Goal: Task Accomplishment & Management: Complete application form

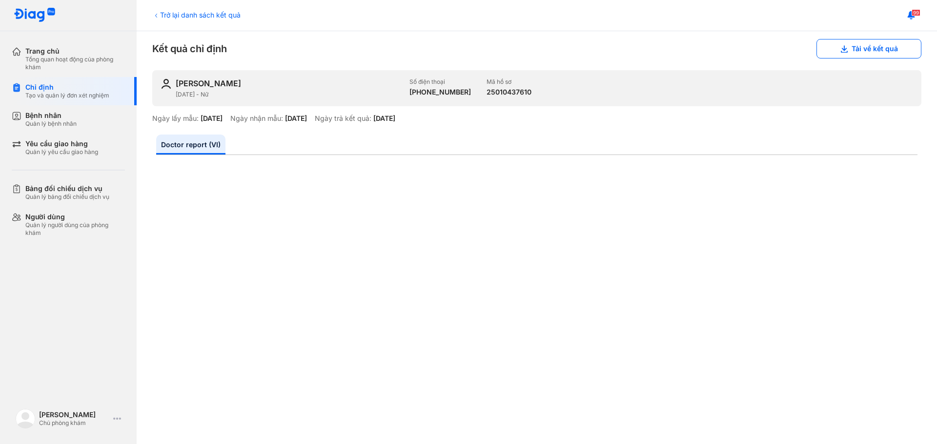
scroll to position [9, 0]
click at [65, 55] on div "Trang chủ" at bounding box center [75, 51] width 100 height 9
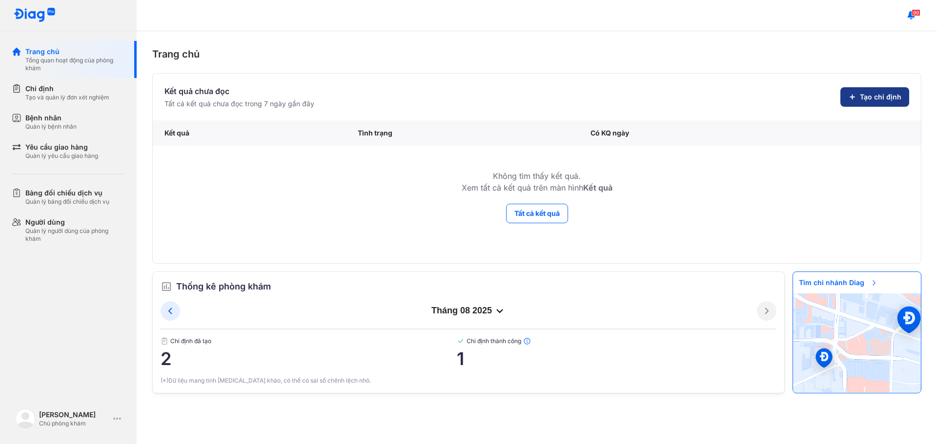
click at [880, 97] on span "Tạo chỉ định" at bounding box center [880, 97] width 41 height 10
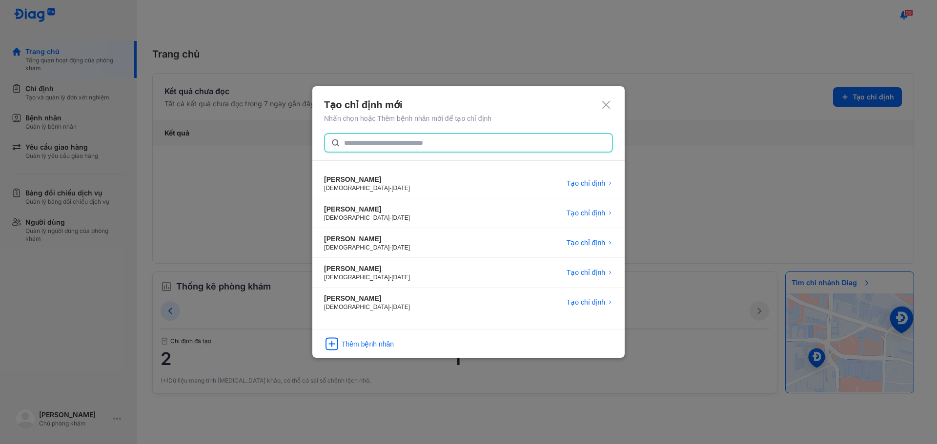
click at [452, 137] on input "text" at bounding box center [475, 143] width 262 height 18
click at [375, 345] on div "Thêm bệnh nhân" at bounding box center [367, 345] width 52 height 10
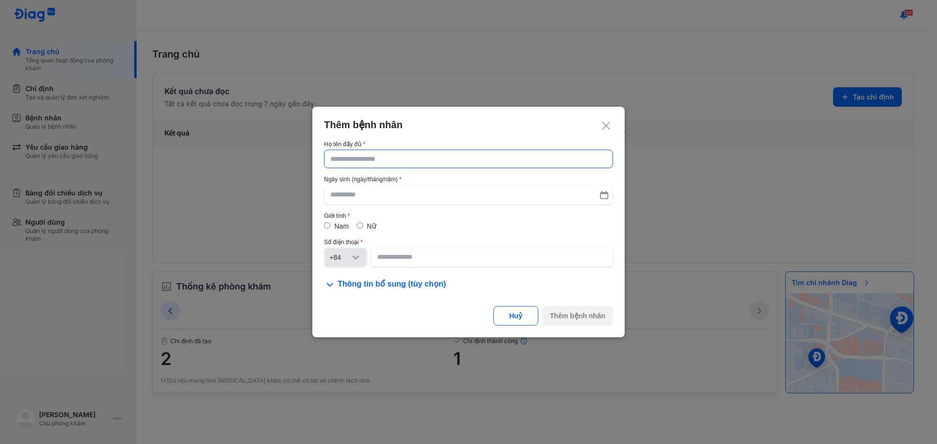
click at [402, 162] on input "text" at bounding box center [468, 159] width 276 height 18
type input "**********"
click at [391, 200] on input "text" at bounding box center [468, 196] width 276 height 18
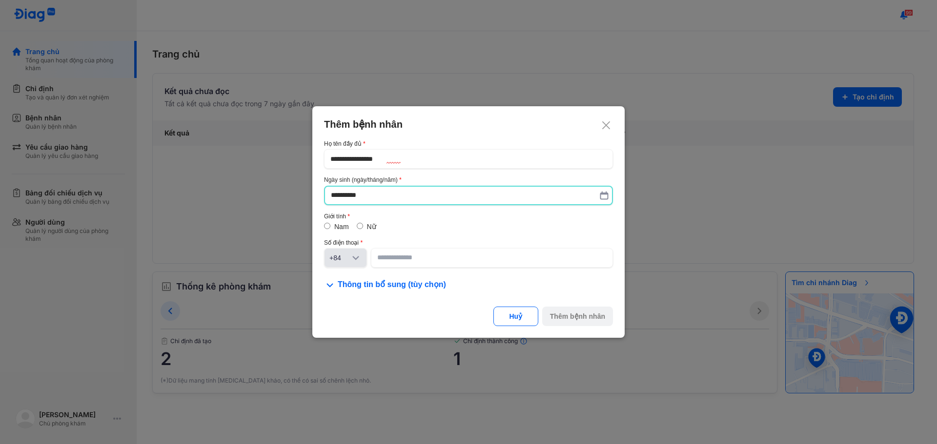
type input "**********"
click at [363, 228] on div "Nữ" at bounding box center [367, 227] width 20 height 10
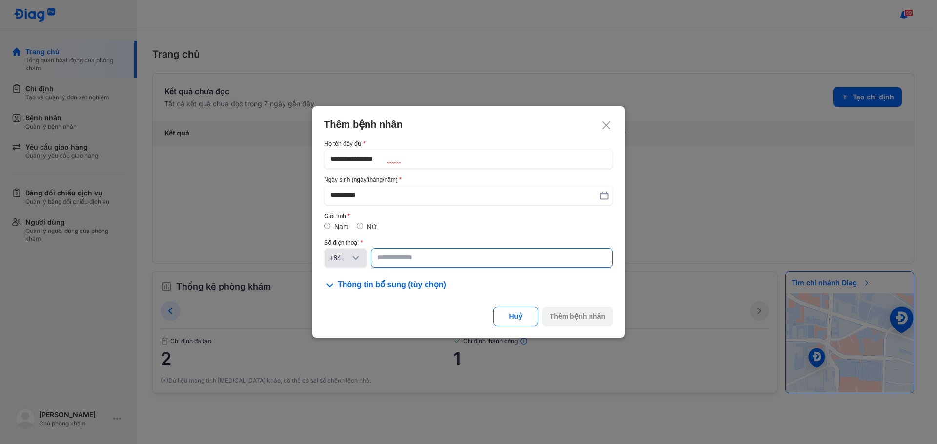
click at [394, 256] on input at bounding box center [491, 258] width 229 height 18
type input "**********"
click at [591, 317] on div "Thêm bệnh nhân" at bounding box center [577, 317] width 55 height 10
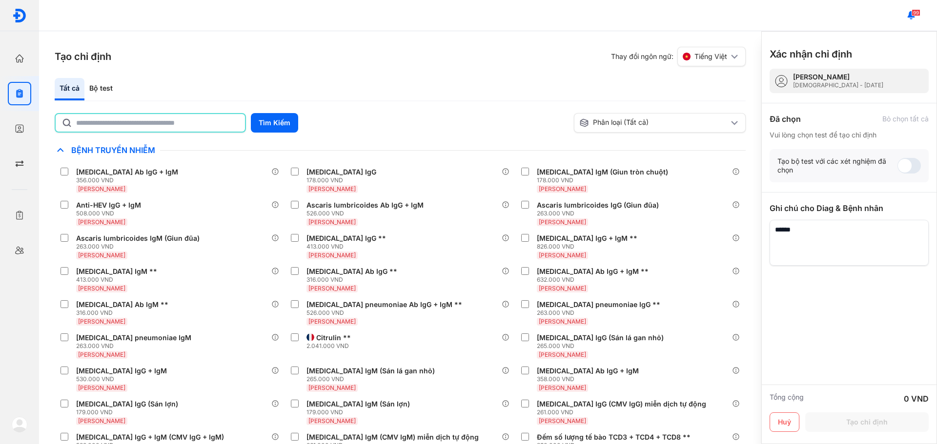
click at [175, 117] on input "text" at bounding box center [157, 123] width 163 height 18
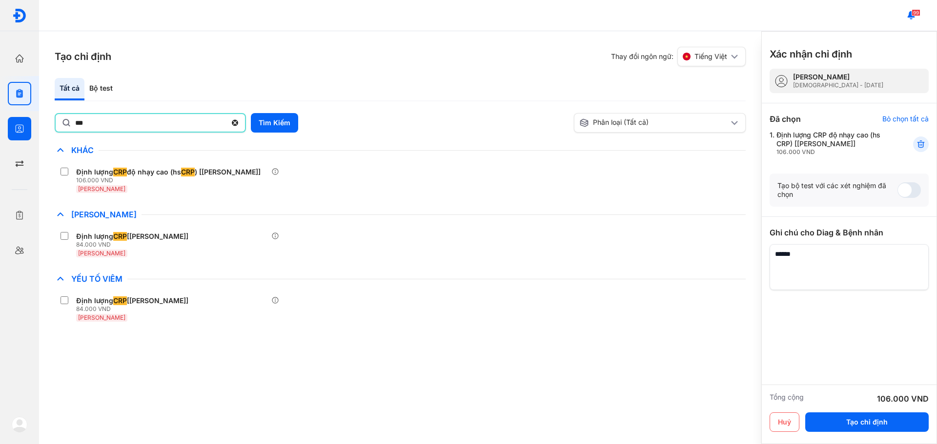
drag, startPoint x: 60, startPoint y: 126, endPoint x: 0, endPoint y: 125, distance: 60.0
click at [0, 125] on div "Trang chủ Tổng quan hoạt động của phòng khám Chỉ định Tạo và quản lý đơn xét ng…" at bounding box center [468, 222] width 937 height 444
click at [267, 121] on button "Tìm Kiếm" at bounding box center [274, 123] width 47 height 20
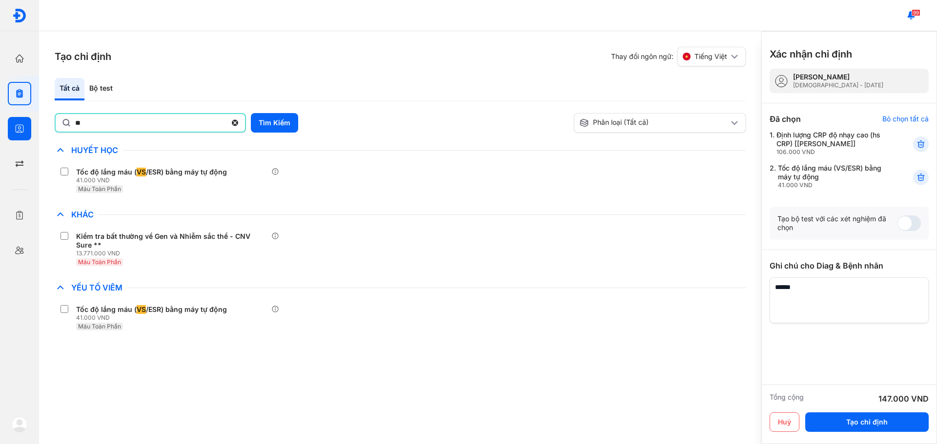
drag, startPoint x: 180, startPoint y: 127, endPoint x: 0, endPoint y: 122, distance: 180.1
click at [0, 123] on div "Trang chủ Tổng quan hoạt động của phòng khám Chỉ định Tạo và quản lý đơn xét ng…" at bounding box center [468, 222] width 937 height 444
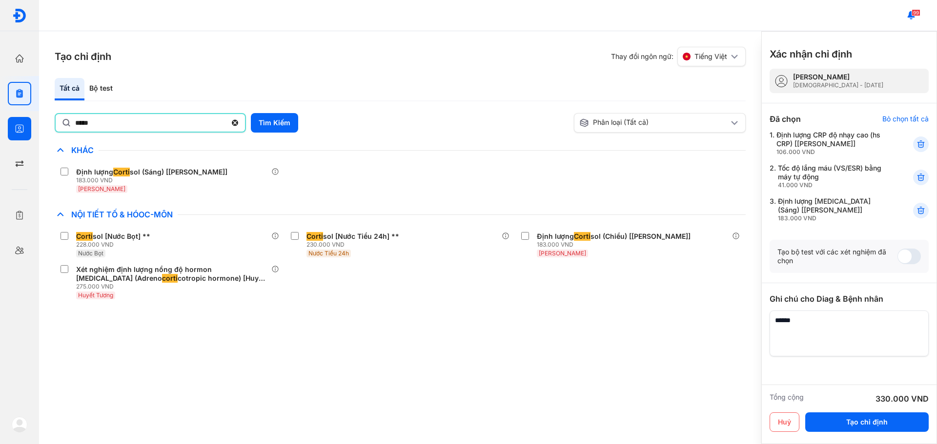
drag, startPoint x: 113, startPoint y: 120, endPoint x: 3, endPoint y: 124, distance: 109.8
click at [3, 124] on div "Trang chủ Tổng quan hoạt động của phòng khám Chỉ định Tạo và quản lý đơn xét ng…" at bounding box center [468, 222] width 937 height 444
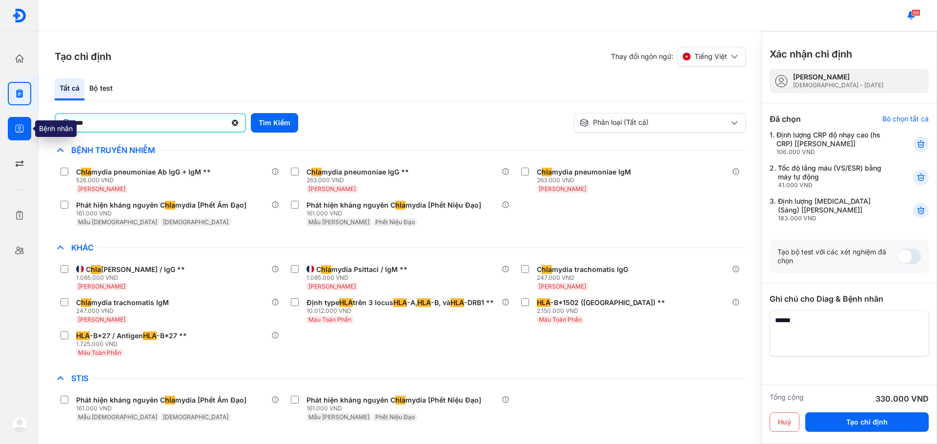
drag, startPoint x: 82, startPoint y: 130, endPoint x: 12, endPoint y: 126, distance: 69.8
click at [12, 126] on div "Trang chủ Tổng quan hoạt động của phòng khám Chỉ định Tạo và quản lý đơn xét ng…" at bounding box center [468, 222] width 937 height 444
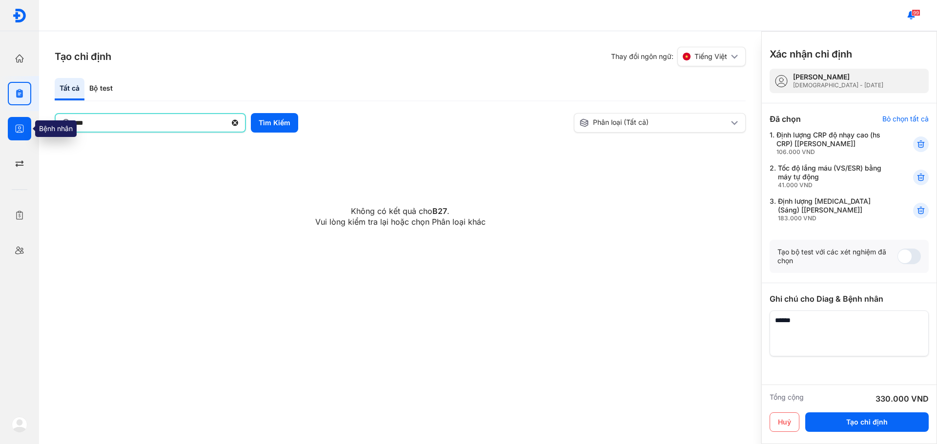
drag, startPoint x: 116, startPoint y: 125, endPoint x: 18, endPoint y: 125, distance: 97.6
click at [20, 125] on div "Trang chủ Tổng quan hoạt động của phòng khám Chỉ định Tạo và quản lý đơn xét ng…" at bounding box center [468, 222] width 937 height 444
type input "*****"
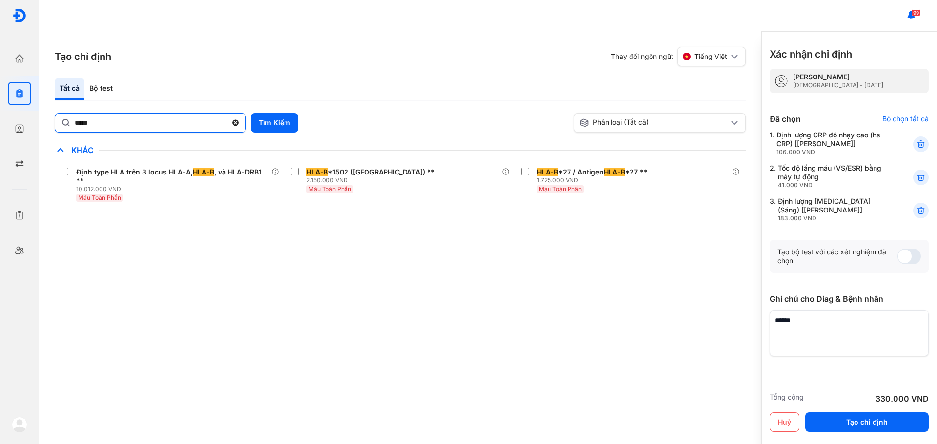
click at [236, 122] on icon at bounding box center [235, 123] width 8 height 10
click at [227, 122] on input "*****" at bounding box center [151, 123] width 152 height 18
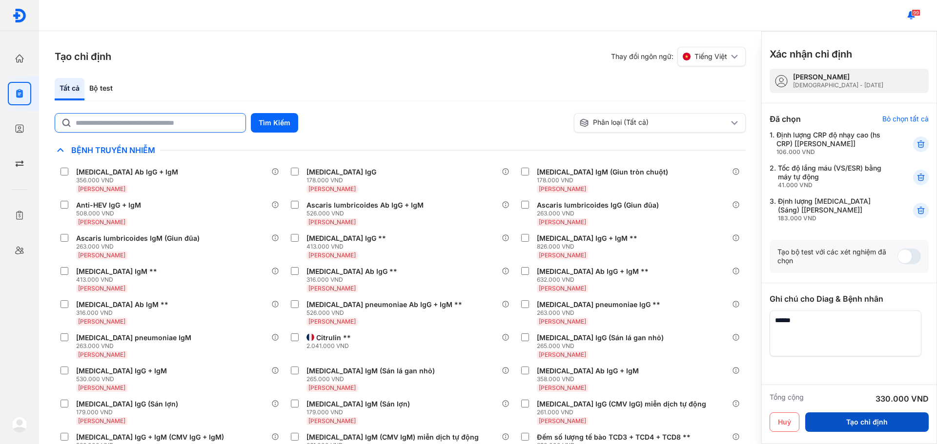
click at [907, 424] on button "Tạo chỉ định" at bounding box center [866, 423] width 123 height 20
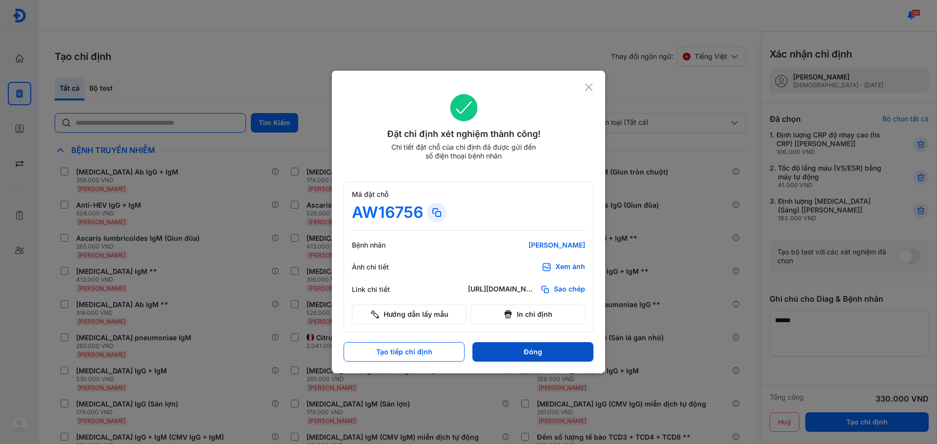
click at [511, 354] on button "Đóng" at bounding box center [532, 352] width 121 height 20
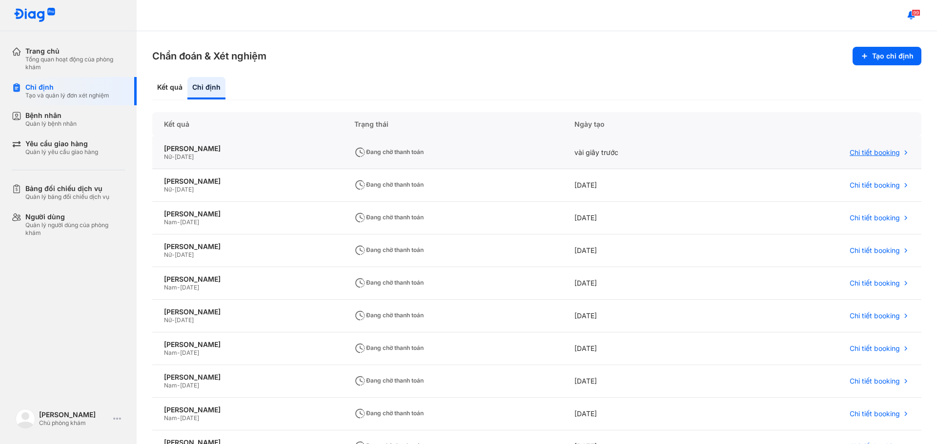
click at [863, 155] on span "Chi tiết booking" at bounding box center [874, 152] width 50 height 9
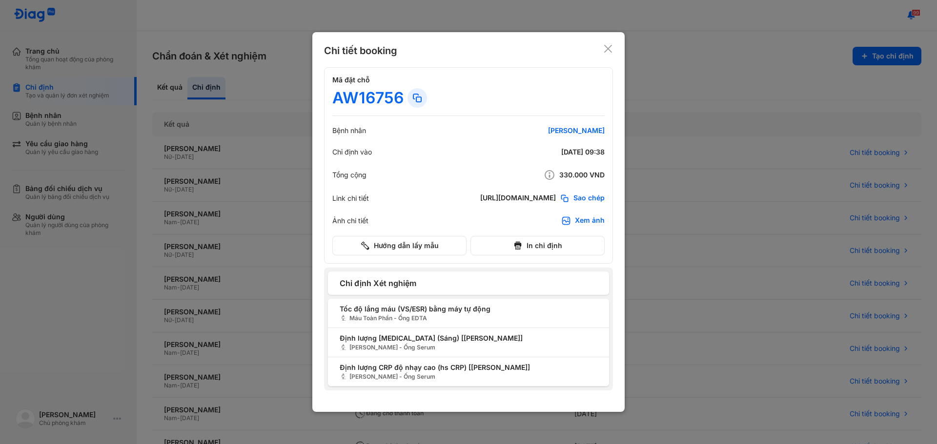
click at [609, 50] on use at bounding box center [608, 49] width 8 height 8
